Goal: Information Seeking & Learning: Learn about a topic

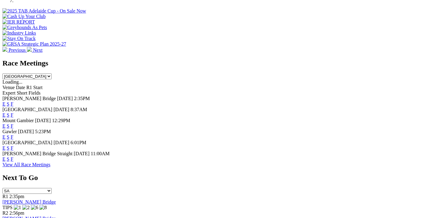
scroll to position [131, 0]
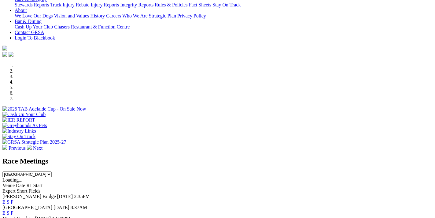
click at [13, 199] on link "F" at bounding box center [12, 201] width 3 height 5
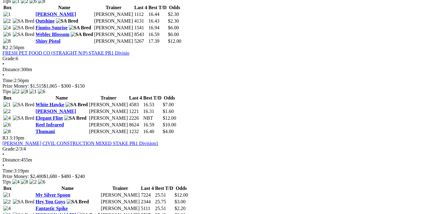
scroll to position [482, 0]
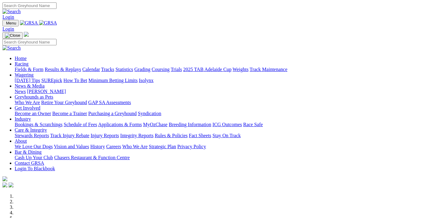
scroll to position [261, 0]
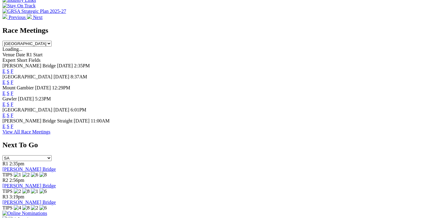
click at [13, 113] on link "F" at bounding box center [12, 115] width 3 height 5
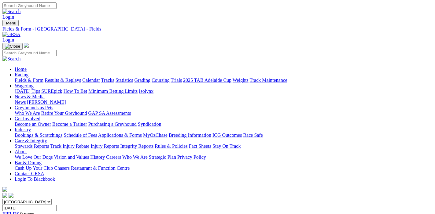
scroll to position [96, 0]
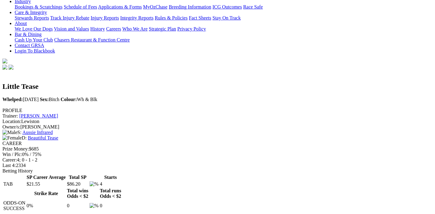
scroll to position [257, 0]
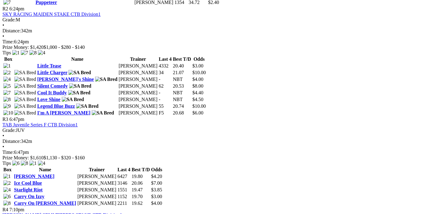
scroll to position [546, 0]
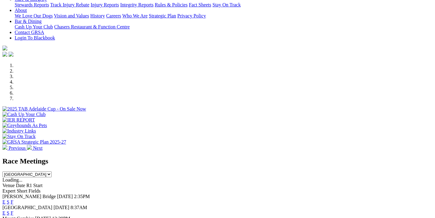
scroll to position [196, 0]
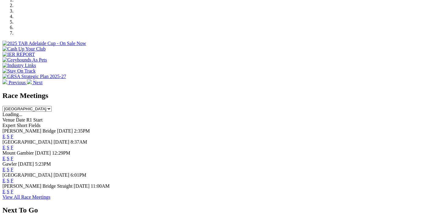
click at [13, 189] on link "F" at bounding box center [12, 191] width 3 height 5
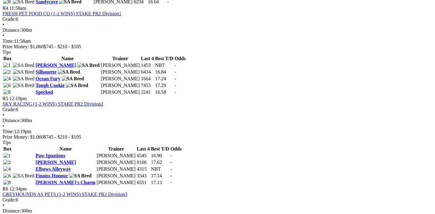
scroll to position [739, 0]
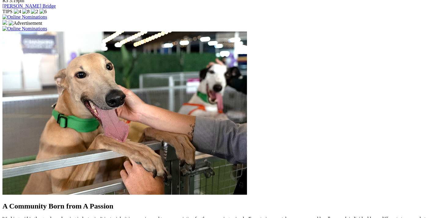
scroll to position [522, 0]
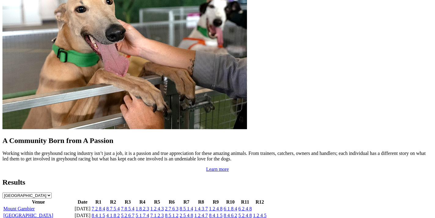
click at [44, 212] on link "[GEOGRAPHIC_DATA]" at bounding box center [28, 214] width 50 height 5
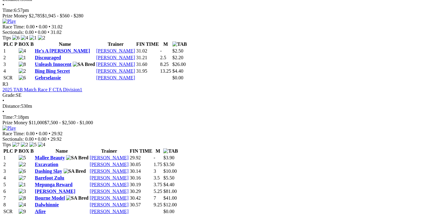
scroll to position [514, 0]
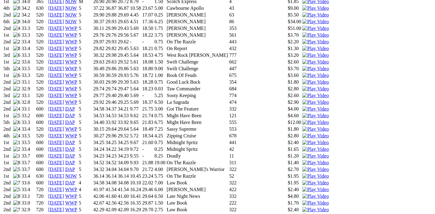
scroll to position [514, 0]
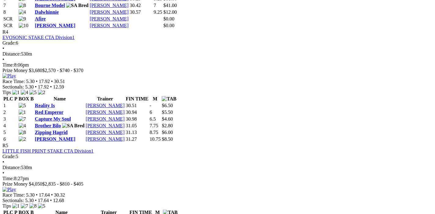
scroll to position [450, 0]
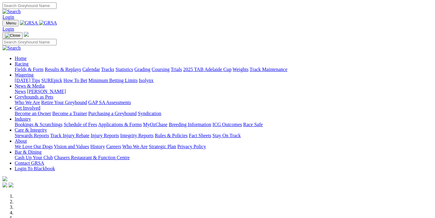
scroll to position [1176, 0]
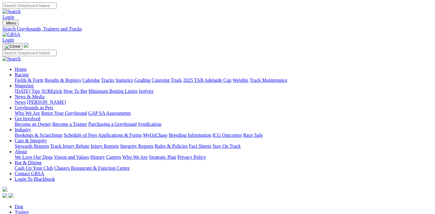
click at [133, 78] on link "Statistics" at bounding box center [125, 80] width 18 height 5
click at [29, 210] on link "Trainer" at bounding box center [22, 212] width 14 height 5
click at [133, 78] on link "Statistics" at bounding box center [125, 80] width 18 height 5
